Goal: Task Accomplishment & Management: Complete application form

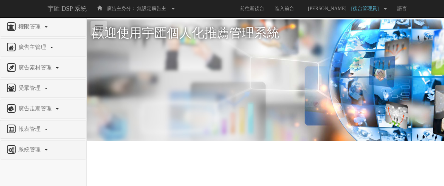
click at [36, 141] on div "系統管理" at bounding box center [43, 150] width 86 height 18
click at [34, 149] on span "系統管理" at bounding box center [30, 149] width 27 height 6
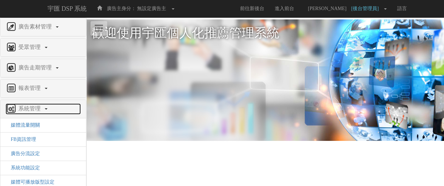
scroll to position [62, 0]
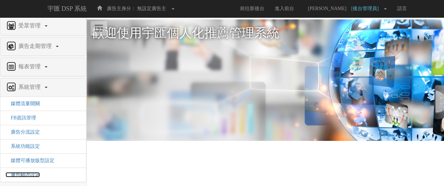
click at [30, 173] on span "廣告驗證設定" at bounding box center [23, 174] width 34 height 5
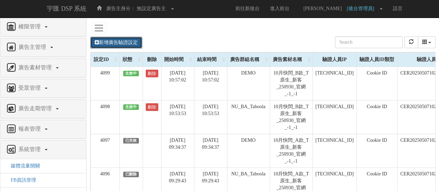
click at [123, 40] on link "新增廣告驗證設定" at bounding box center [116, 43] width 52 height 12
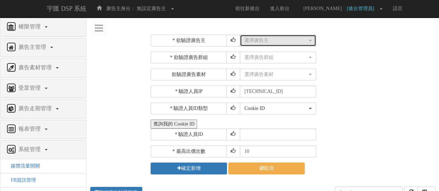
click at [272, 39] on div "選擇廣告主" at bounding box center [275, 40] width 63 height 7
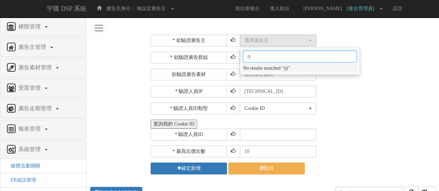
type input "r"
type input "國泰"
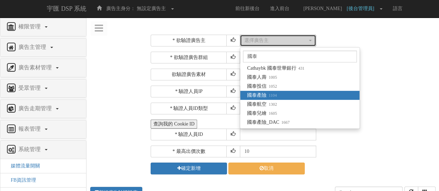
select select "1104"
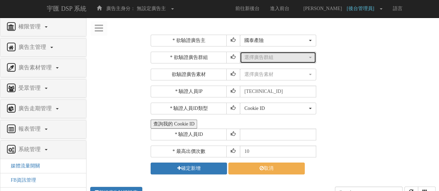
click at [286, 56] on div "選擇廣告群組" at bounding box center [275, 57] width 63 height 7
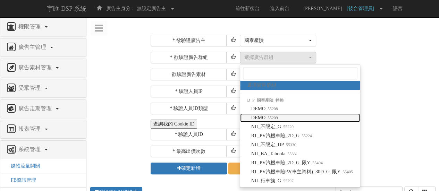
click at [299, 118] on link "DEMO 55209" at bounding box center [300, 117] width 120 height 9
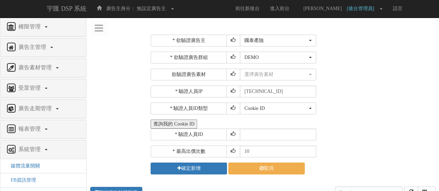
click at [358, 67] on div "* 欲驗證廣告群組 選擇廣告群組 DEMO DEMO NU_不限定_G RT_PV汽機車險_7D_G NU_不限定_DP NU_BA_Taboola RT_P…" at bounding box center [292, 66] width 283 height 29
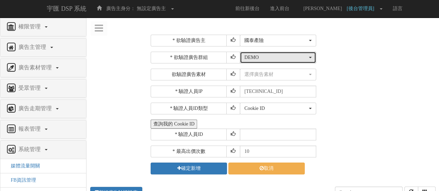
click at [269, 60] on div "DEMO" at bounding box center [275, 57] width 63 height 7
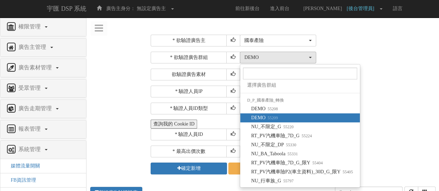
click at [273, 114] on span "DEMO 55209" at bounding box center [264, 117] width 27 height 7
select select "55209"
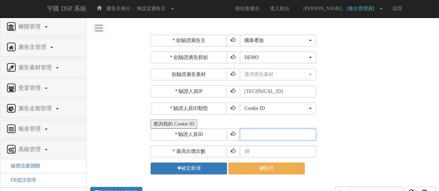
click at [268, 137] on input "text" at bounding box center [278, 135] width 76 height 12
paste input "CQR20250917082256402107"
type input "CQR20250917082256402107"
click at [273, 147] on input "10" at bounding box center [278, 152] width 76 height 12
drag, startPoint x: 273, startPoint y: 150, endPoint x: 209, endPoint y: 148, distance: 64.2
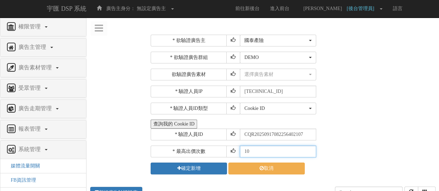
click at [209, 148] on div "* 最高出價次數 10" at bounding box center [292, 152] width 283 height 12
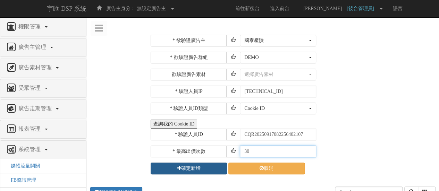
type input "30"
click at [198, 167] on button "確定新增" at bounding box center [189, 169] width 76 height 12
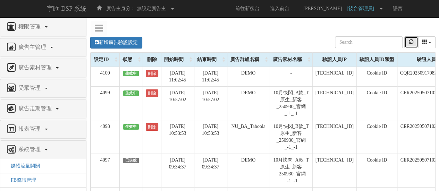
click at [414, 41] on button "refresh" at bounding box center [411, 42] width 14 height 12
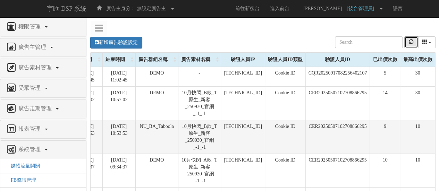
scroll to position [0, 94]
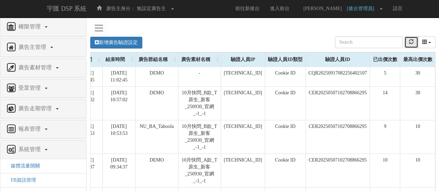
click at [412, 46] on button "refresh" at bounding box center [411, 42] width 14 height 12
